Goal: Navigation & Orientation: Find specific page/section

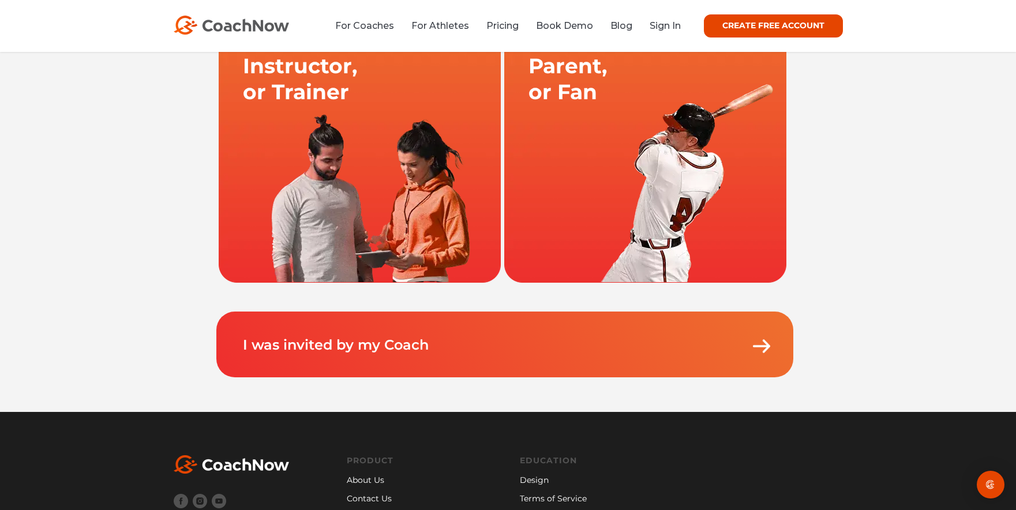
scroll to position [151, 0]
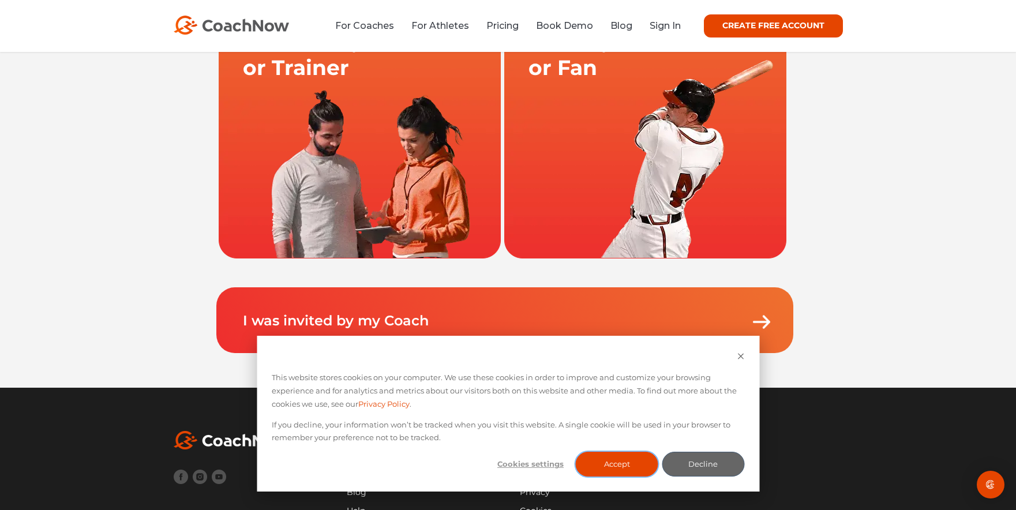
click at [635, 463] on button "Accept" at bounding box center [617, 464] width 83 height 25
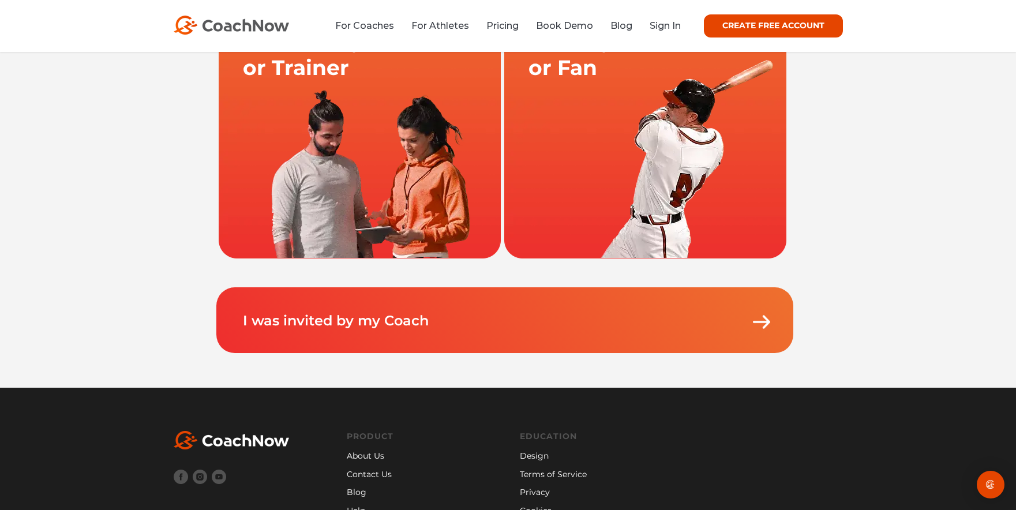
click at [444, 323] on p "I was invited by my Coach" at bounding box center [507, 309] width 531 height 44
click at [755, 323] on img at bounding box center [761, 321] width 23 height 23
click at [764, 321] on img at bounding box center [761, 321] width 23 height 23
click at [340, 319] on link "I was invited by my Coach" at bounding box center [336, 320] width 186 height 17
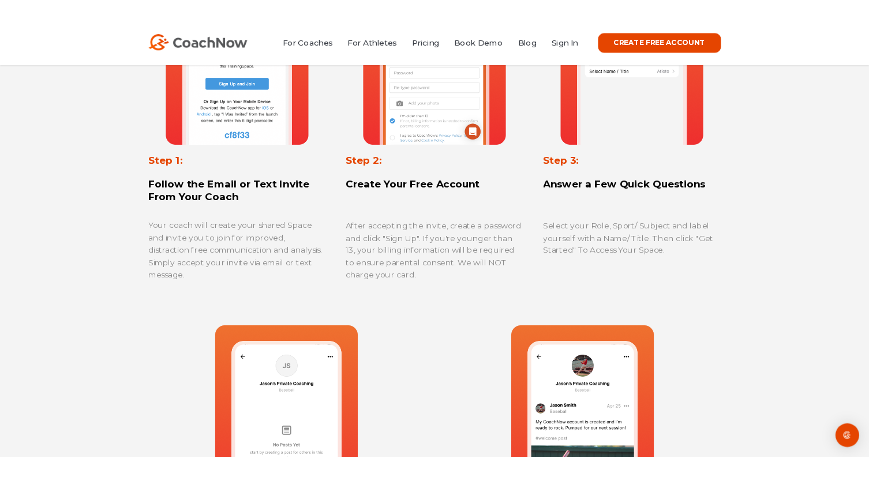
scroll to position [723, 0]
